Goal: Answer question/provide support

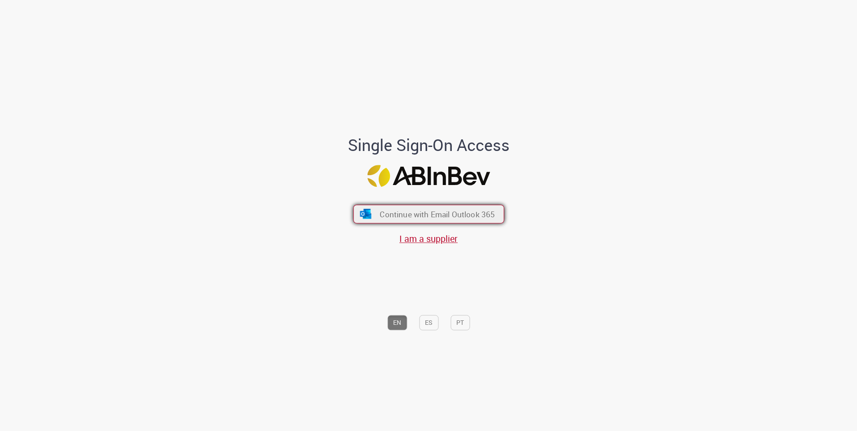
click at [471, 221] on button "Continue with Email Outlook 365" at bounding box center [428, 214] width 151 height 19
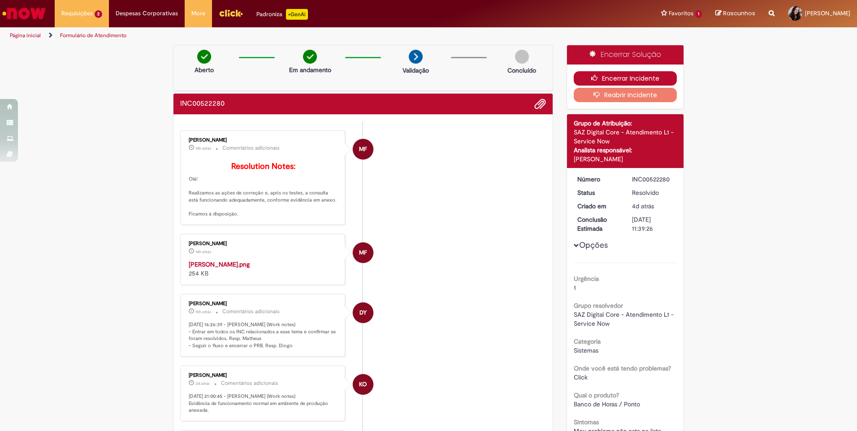
click at [622, 77] on button "Encerrar Incidente" at bounding box center [626, 78] width 104 height 14
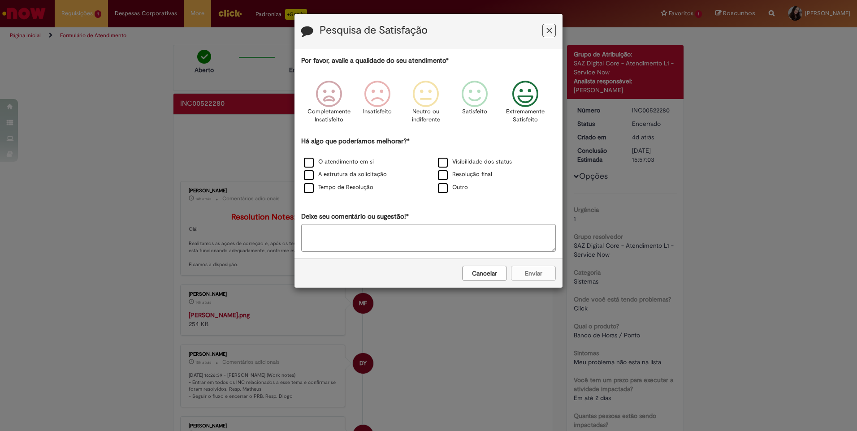
click at [533, 94] on icon "Feedback" at bounding box center [526, 94] width 34 height 27
click at [480, 178] on label "Resolução final" at bounding box center [465, 174] width 54 height 9
click at [533, 279] on button "Enviar" at bounding box center [533, 273] width 45 height 15
